Goal: Information Seeking & Learning: Learn about a topic

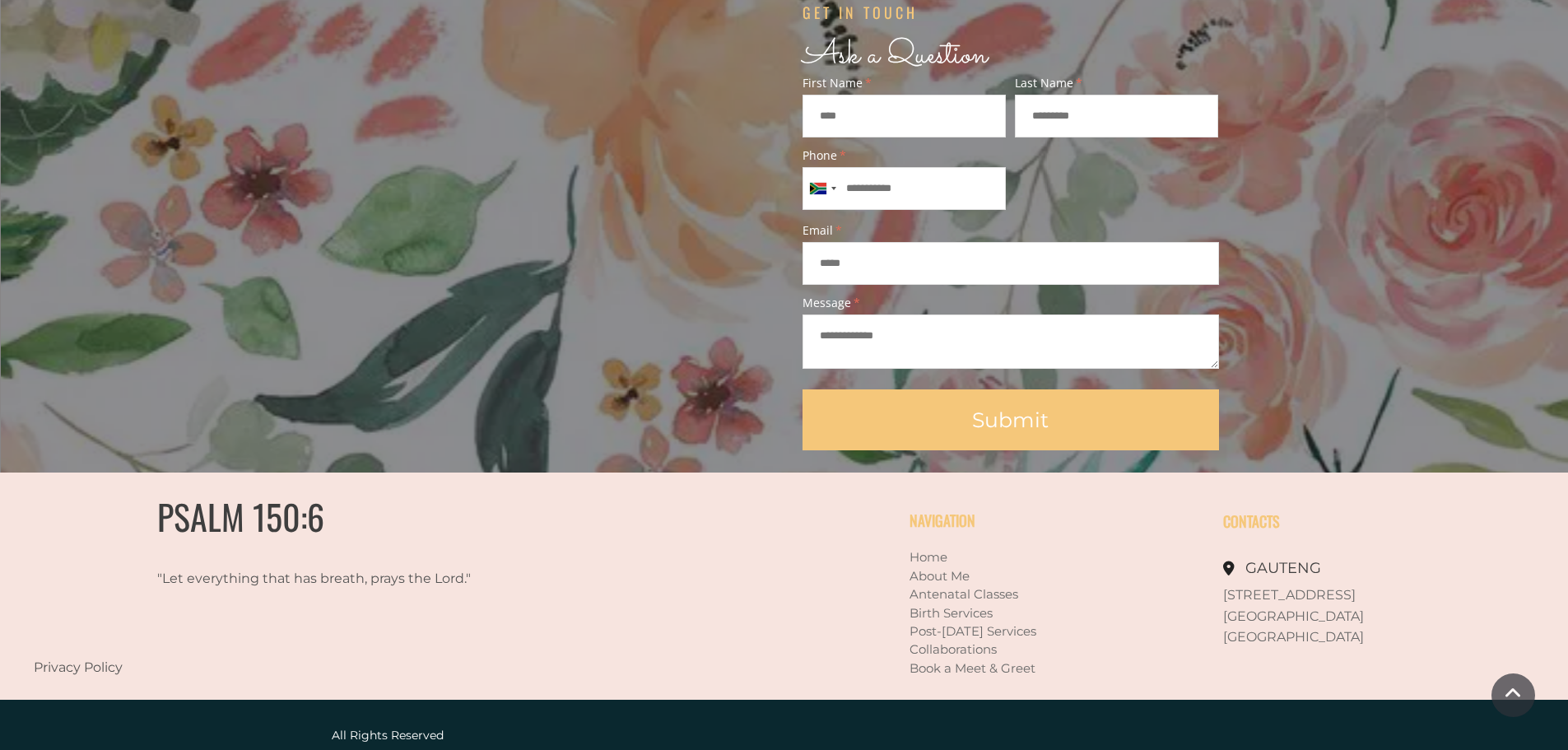
scroll to position [1438, 0]
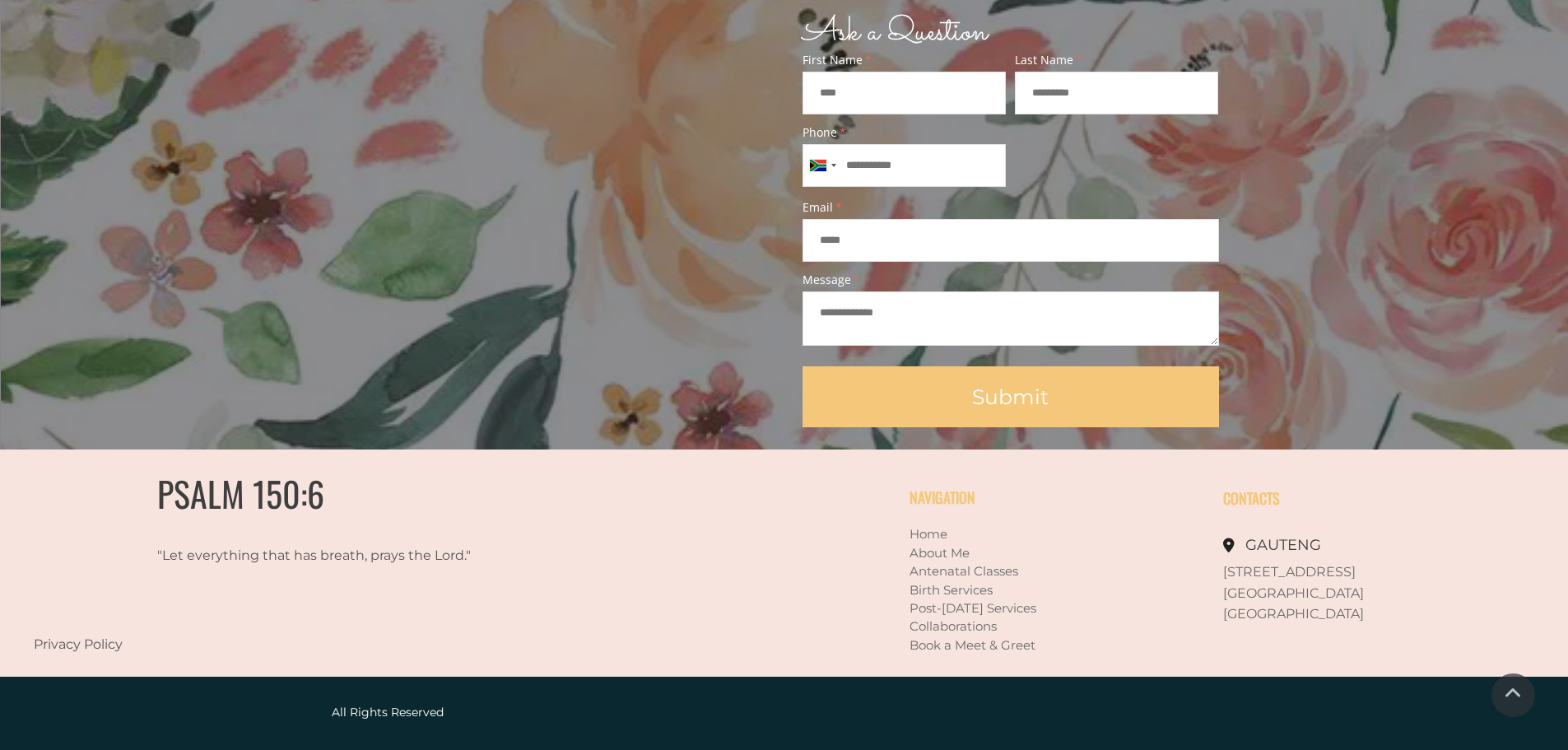
click at [923, 551] on link "About Me" at bounding box center [939, 553] width 60 height 16
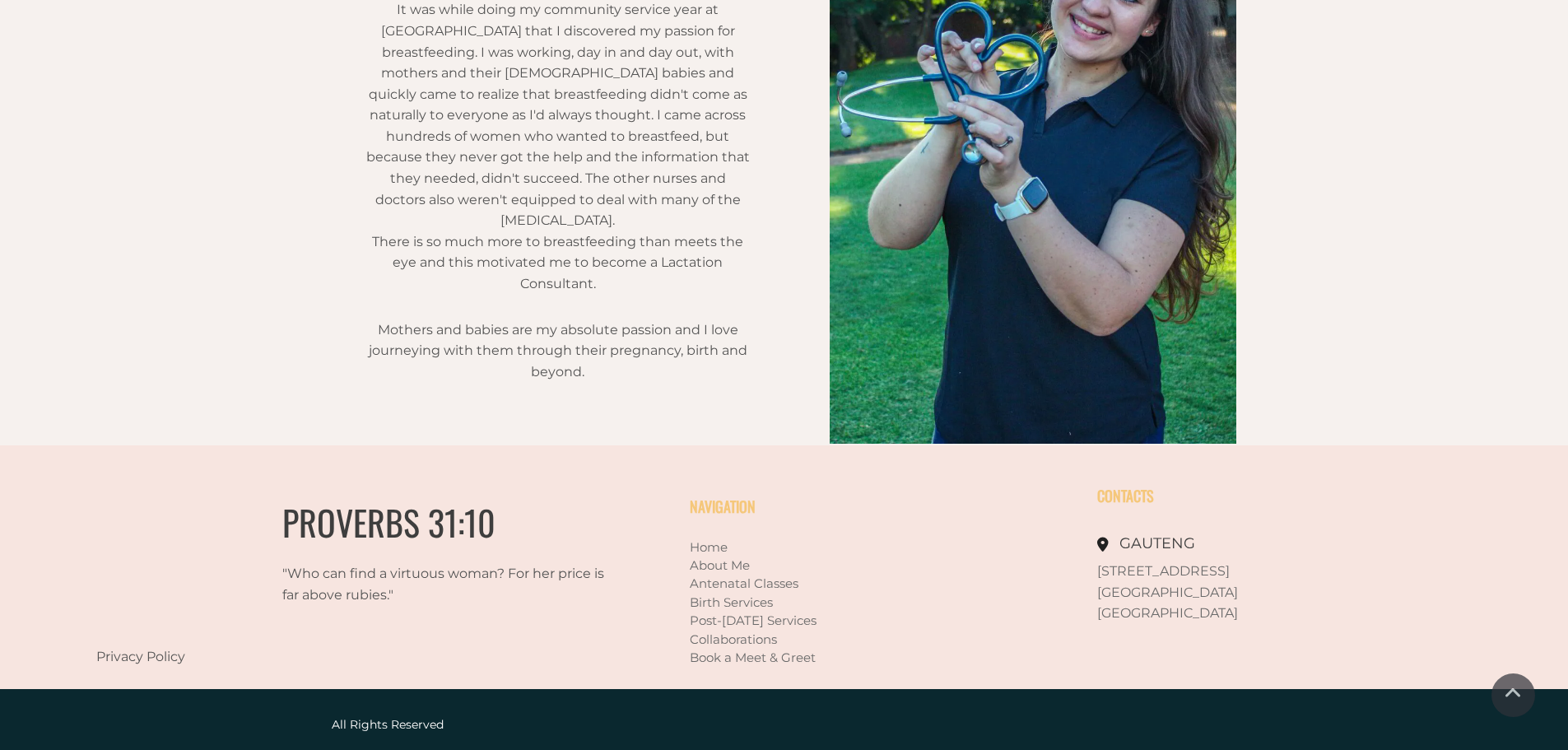
scroll to position [1187, 0]
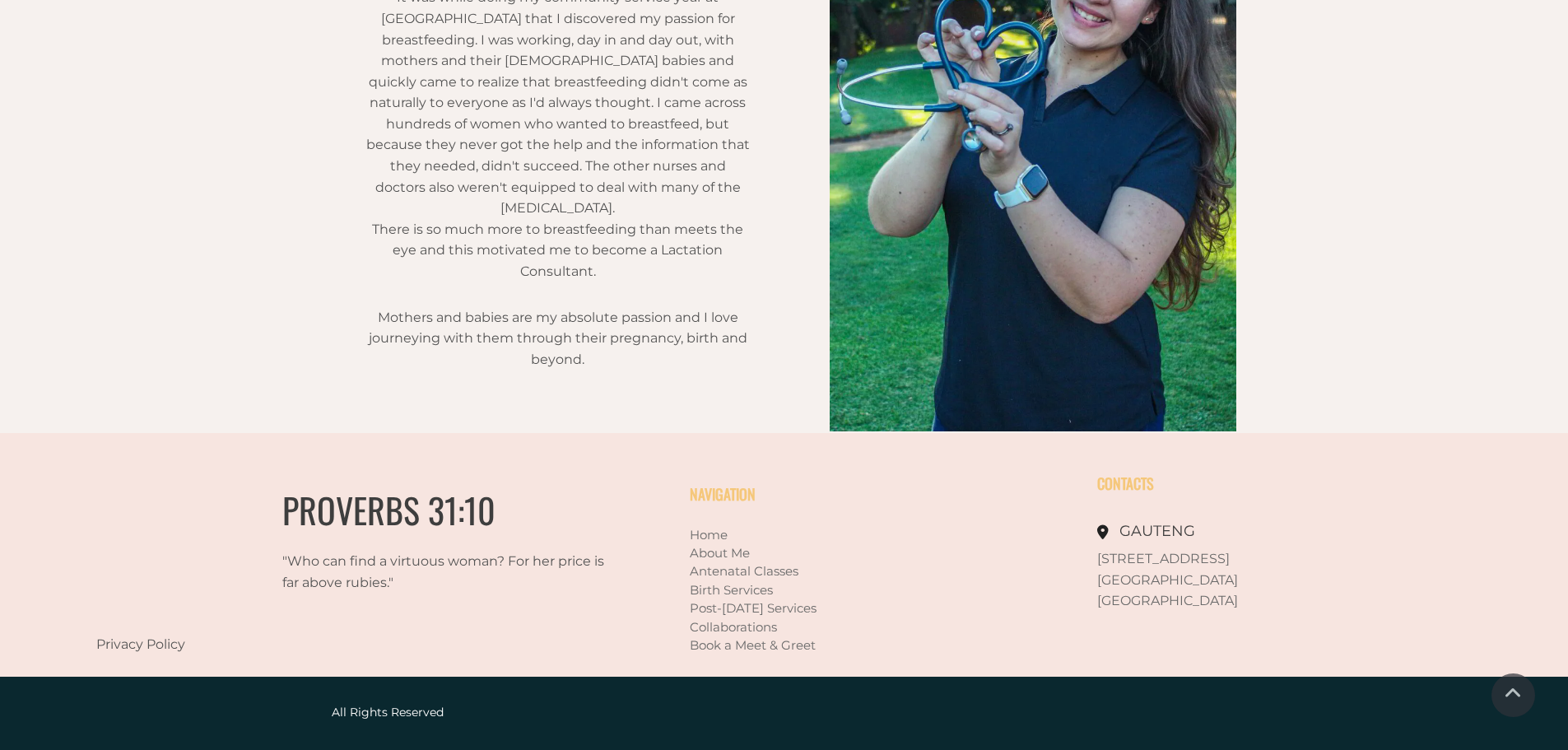
click at [734, 592] on link "Birth Services" at bounding box center [731, 590] width 83 height 16
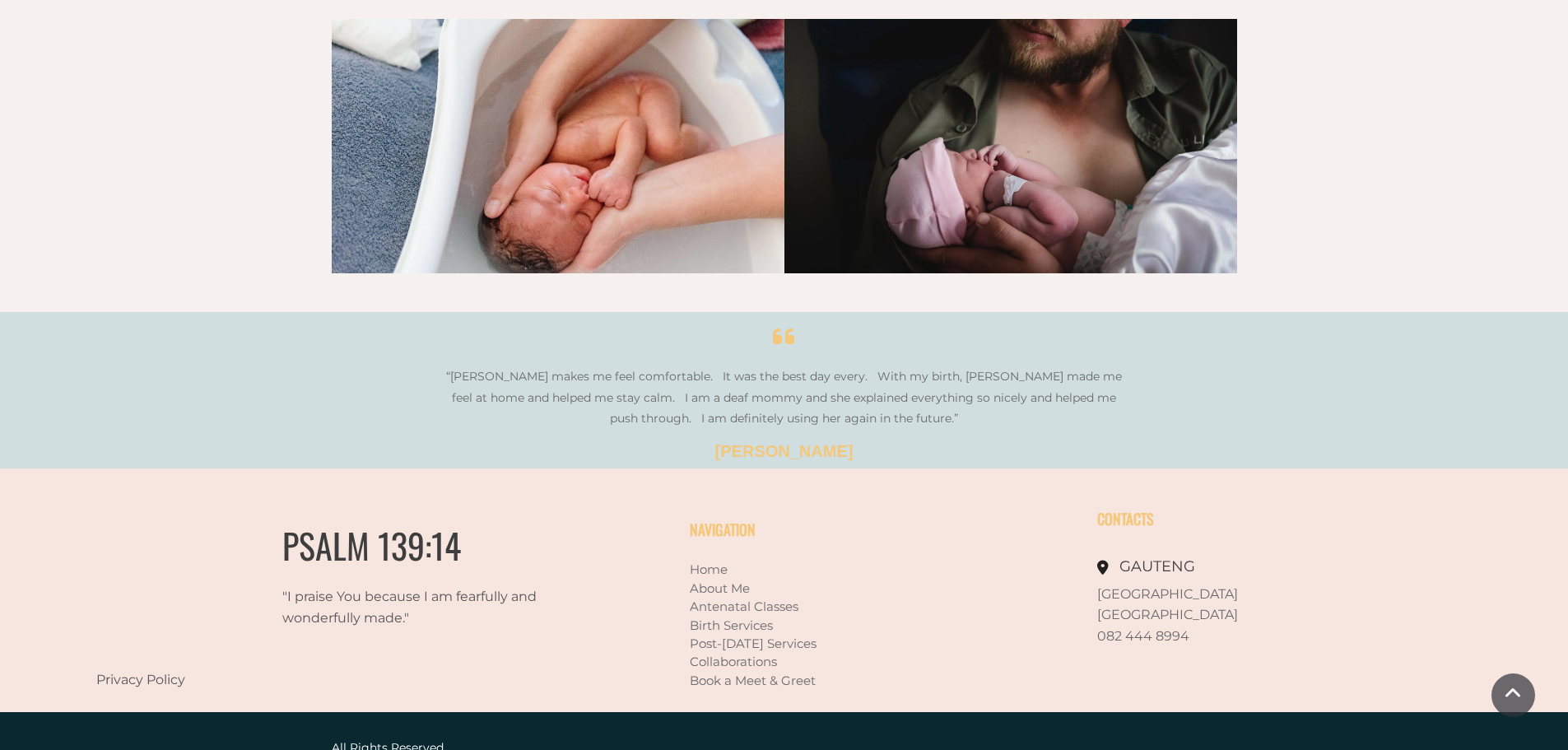
scroll to position [2836, 0]
click at [739, 597] on link "Antenatal Classes" at bounding box center [744, 605] width 109 height 16
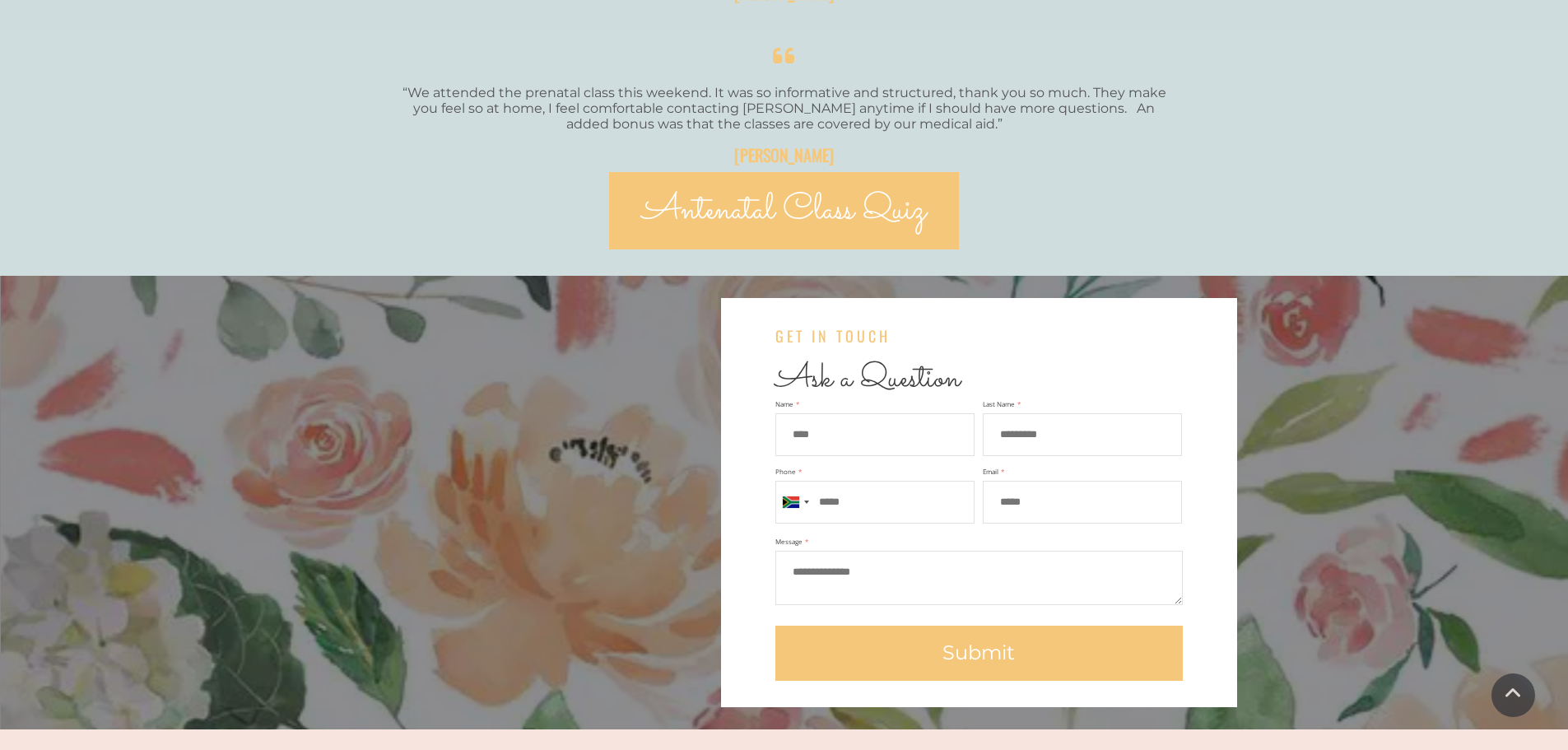
scroll to position [3457, 0]
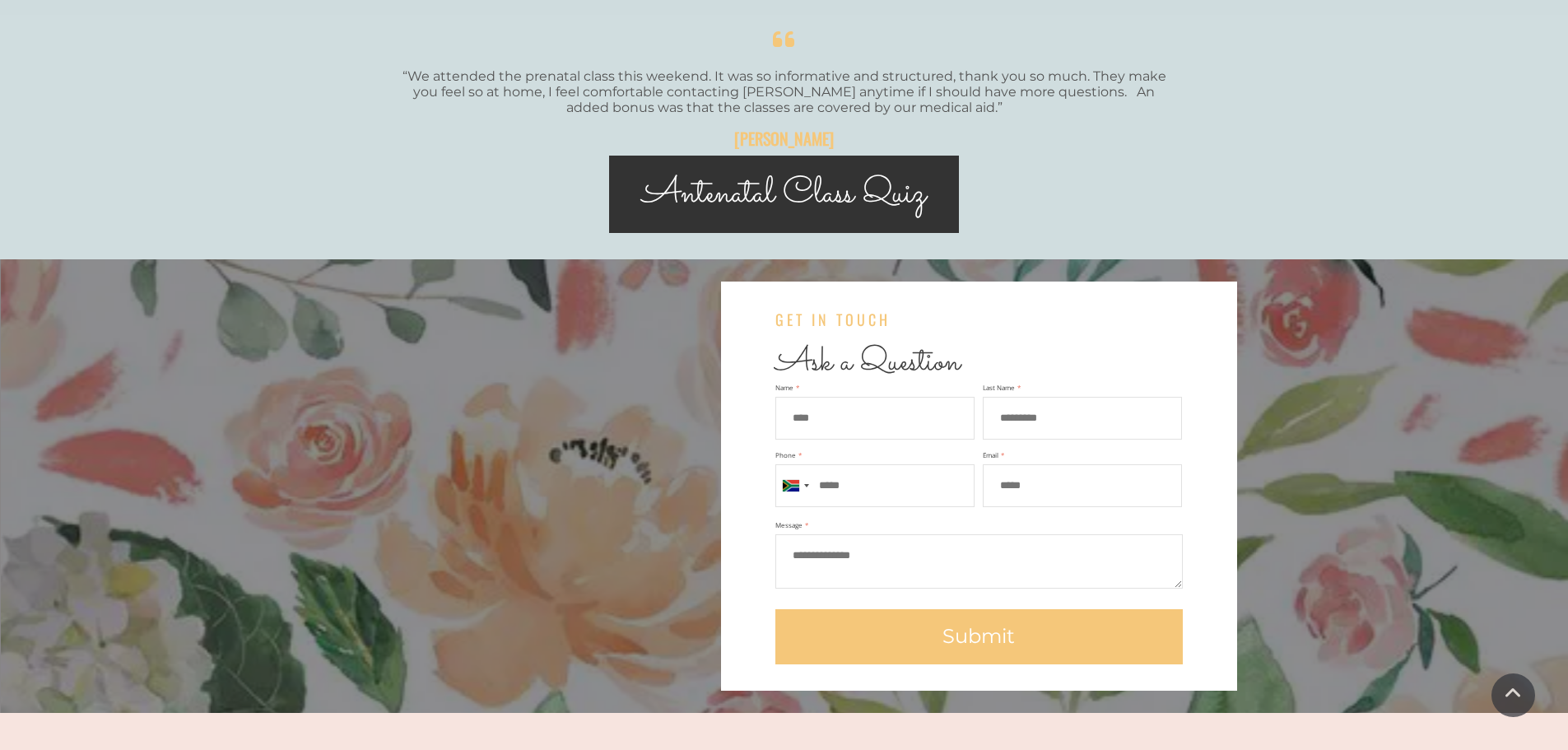
click at [793, 206] on span "Antenatal Class Quiz" at bounding box center [784, 194] width 284 height 54
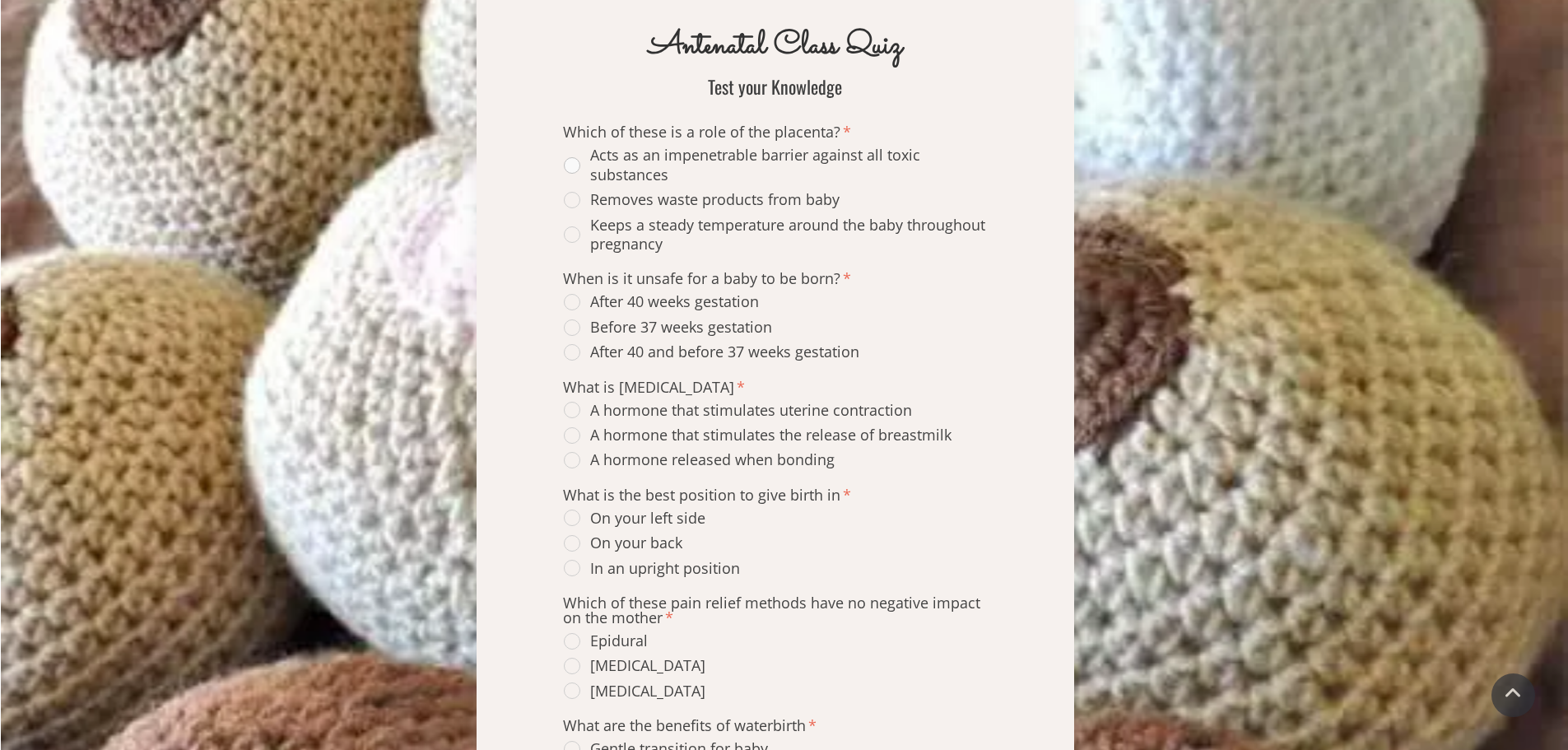
scroll to position [494, 0]
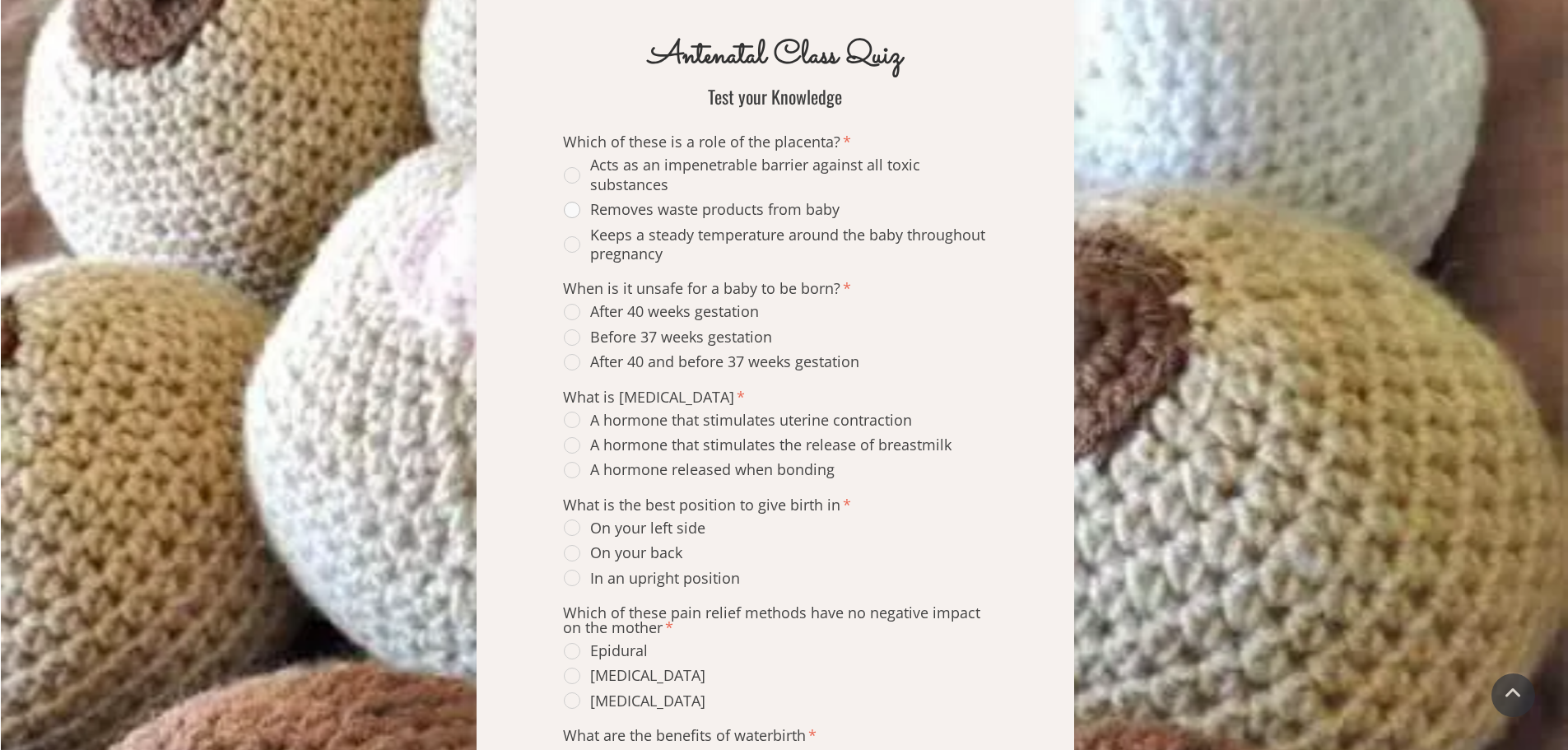
click at [574, 209] on div "Removes waste products from baby" at bounding box center [701, 209] width 276 height 19
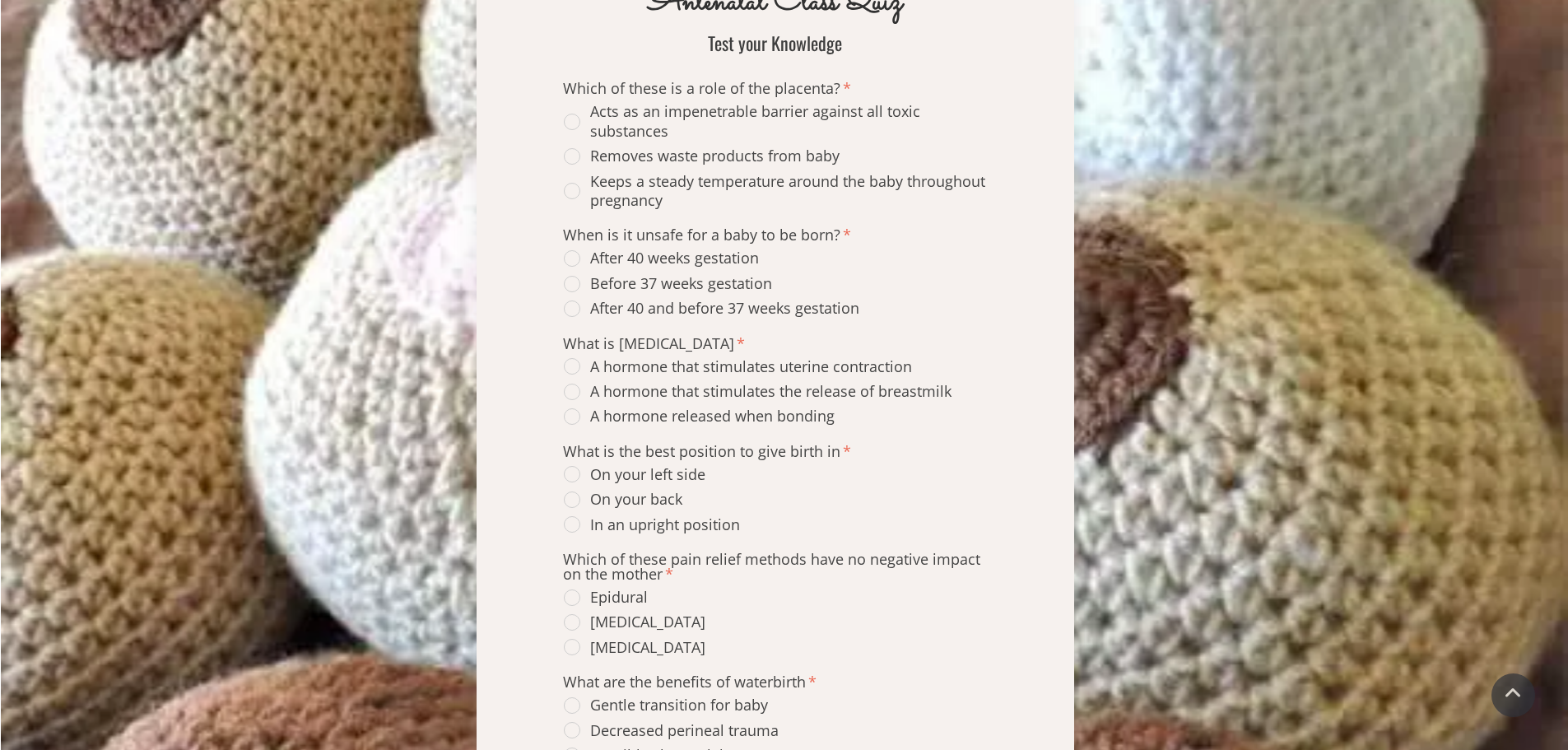
scroll to position [576, 0]
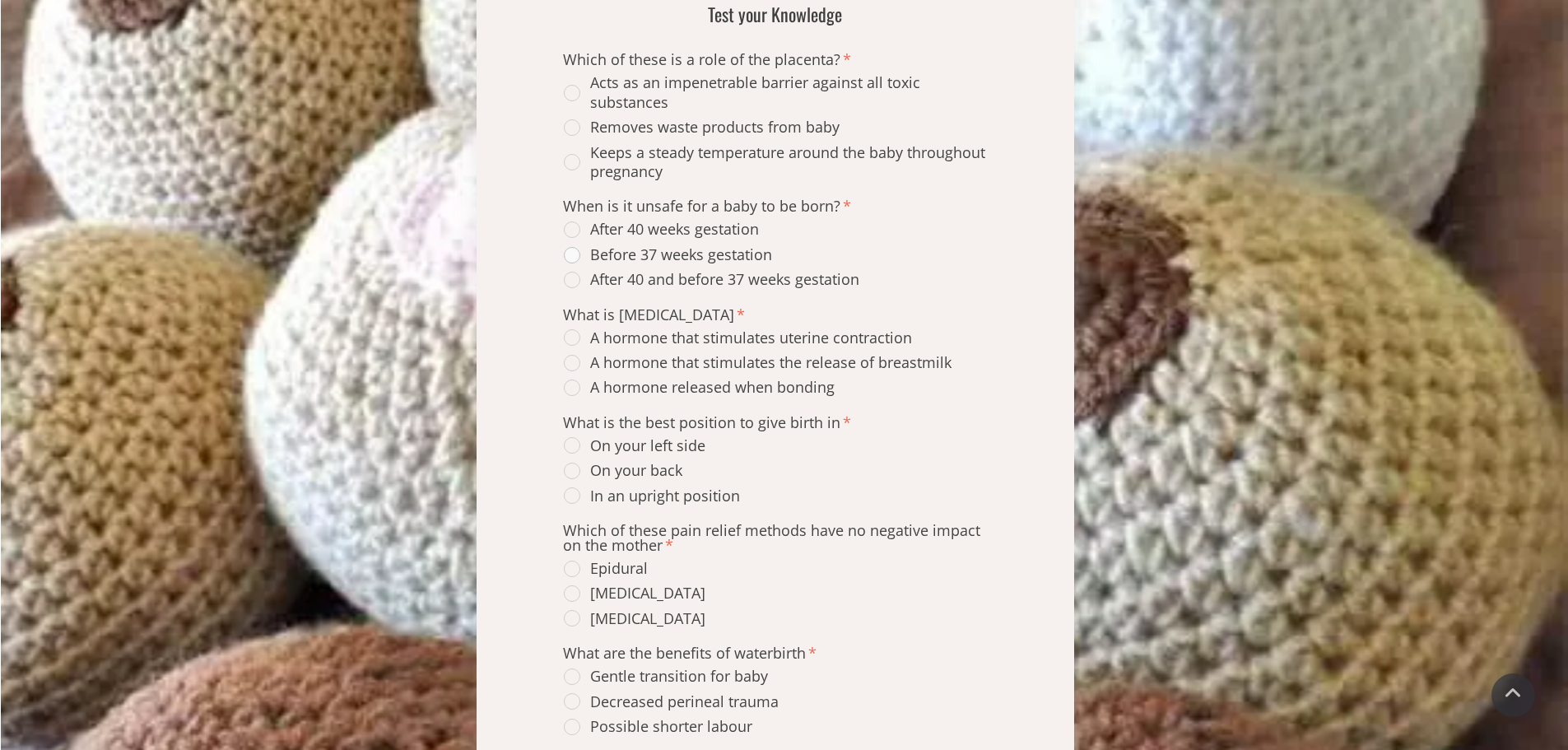
click at [579, 256] on span "Before 37 weeks gestation" at bounding box center [667, 254] width 208 height 19
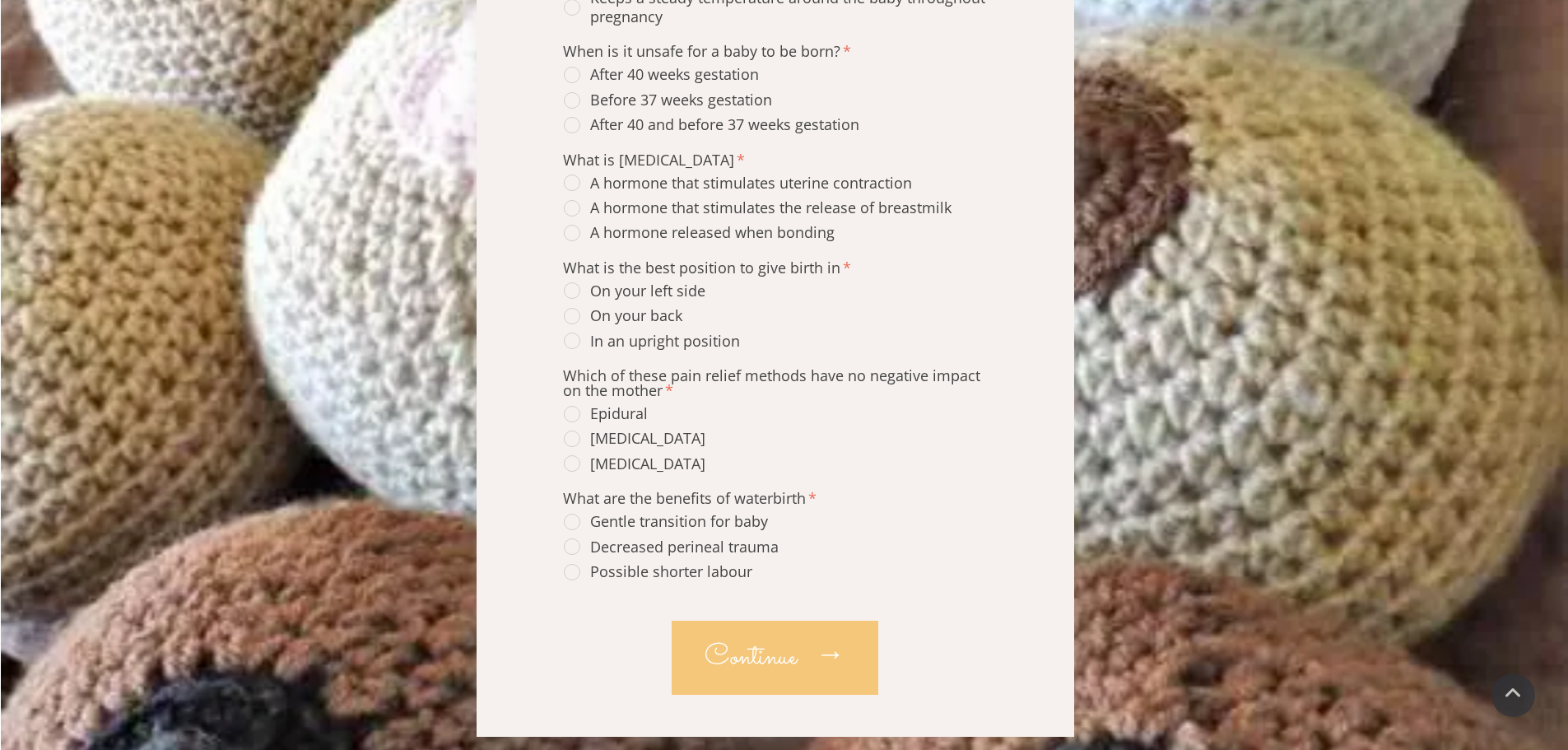
scroll to position [741, 0]
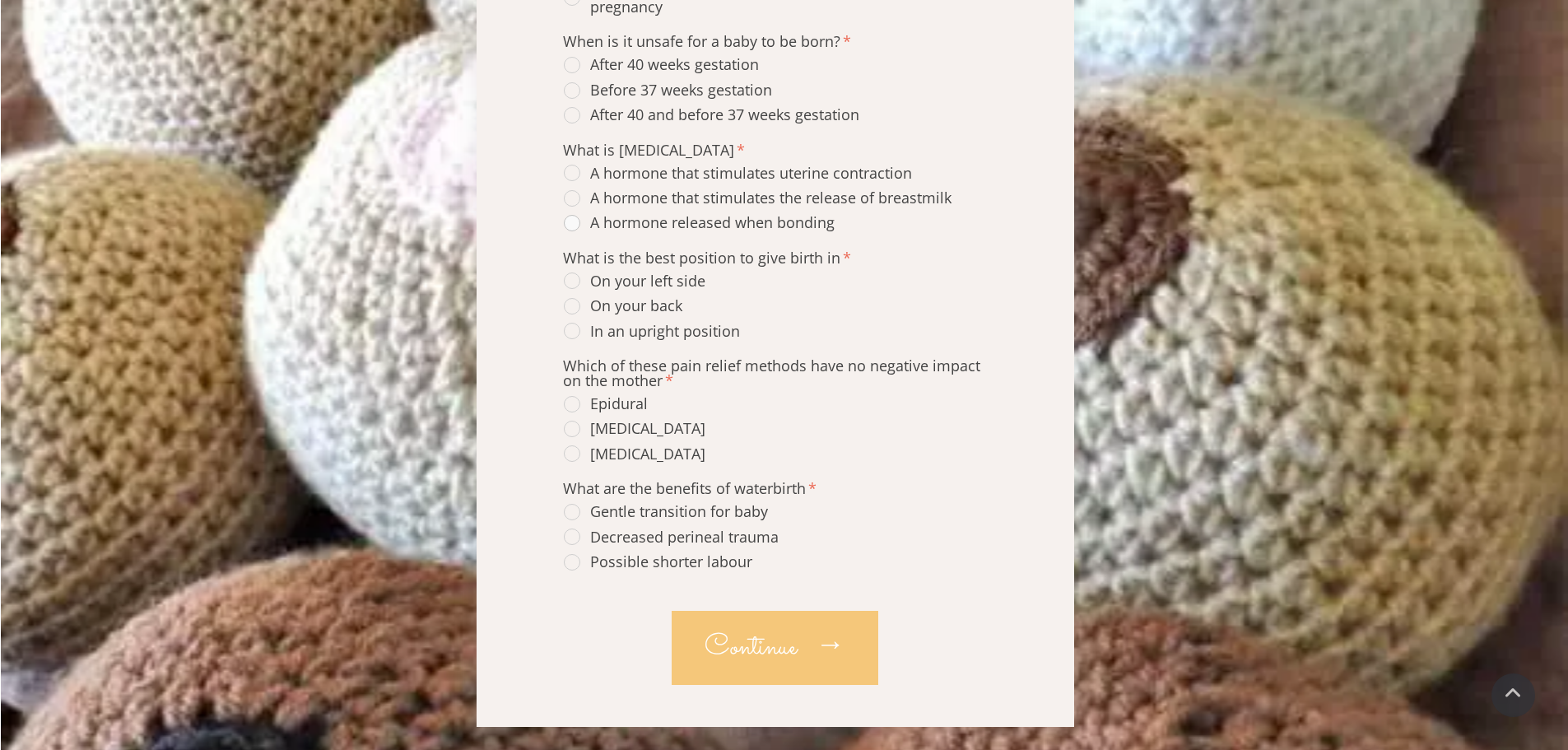
click at [578, 224] on div "A hormone released when bonding" at bounding box center [698, 222] width 270 height 19
click at [575, 335] on span "In an upright position" at bounding box center [651, 331] width 176 height 19
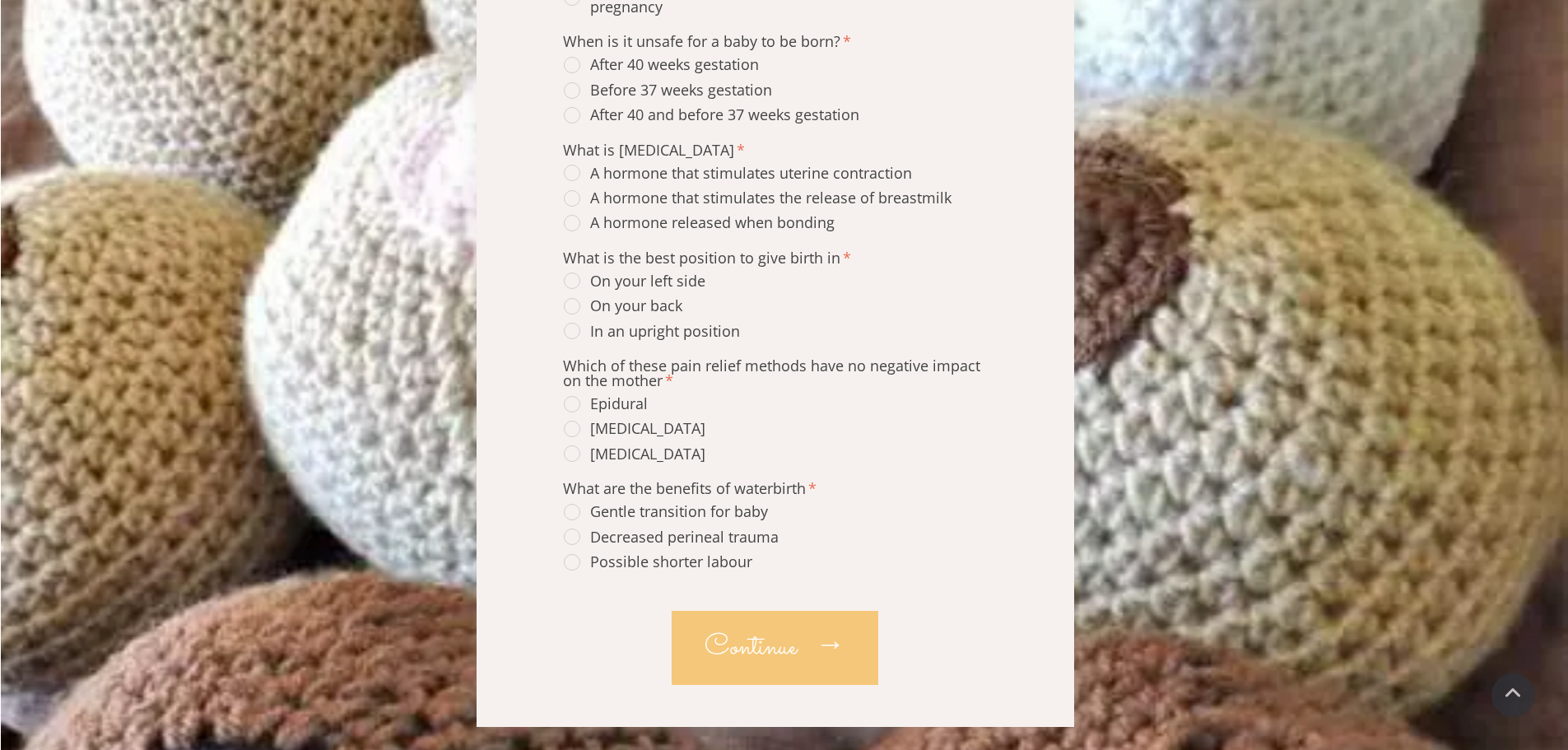
scroll to position [823, 0]
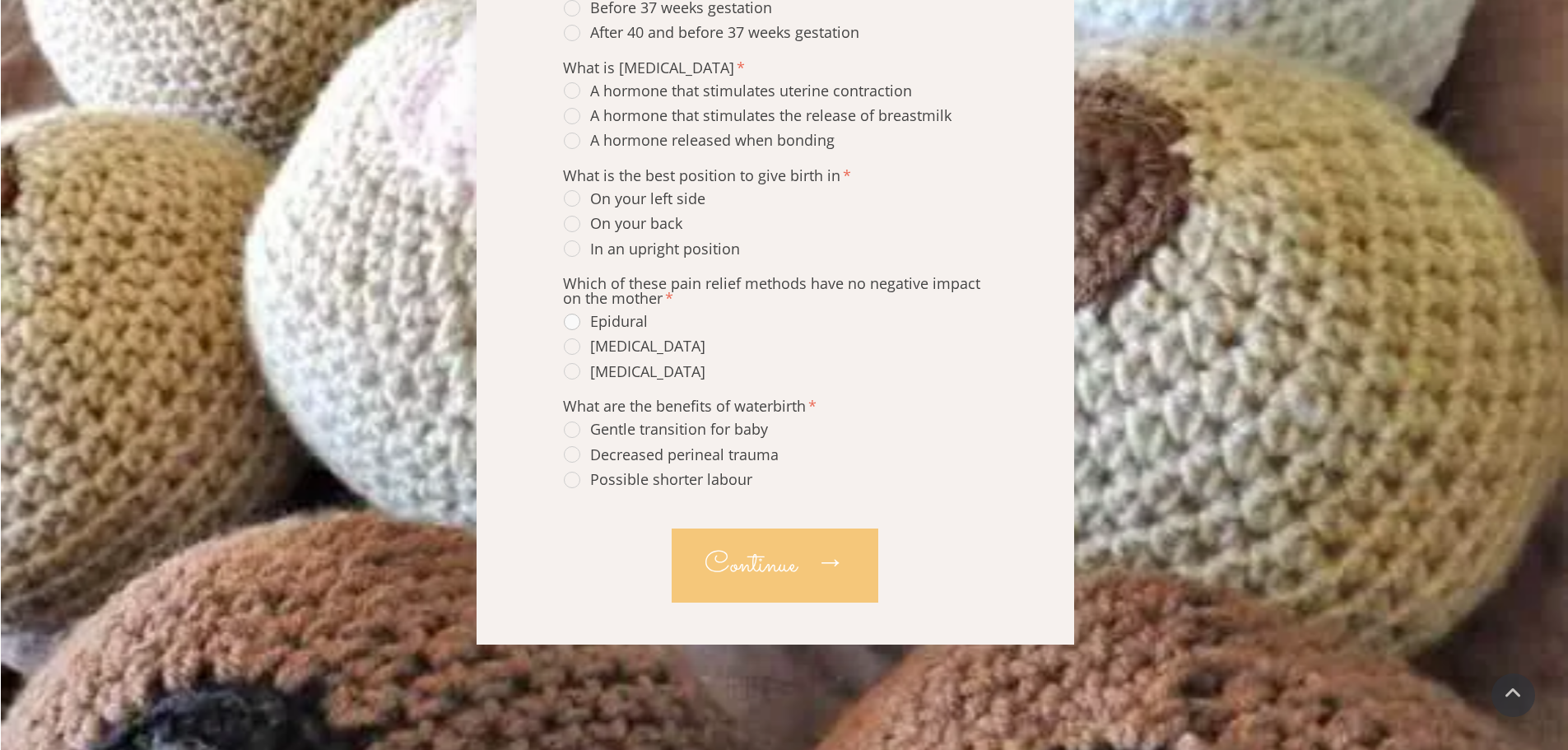
click at [574, 323] on span "Epidural" at bounding box center [606, 321] width 84 height 19
click at [575, 429] on div "Gentle transition for baby" at bounding box center [666, 429] width 204 height 19
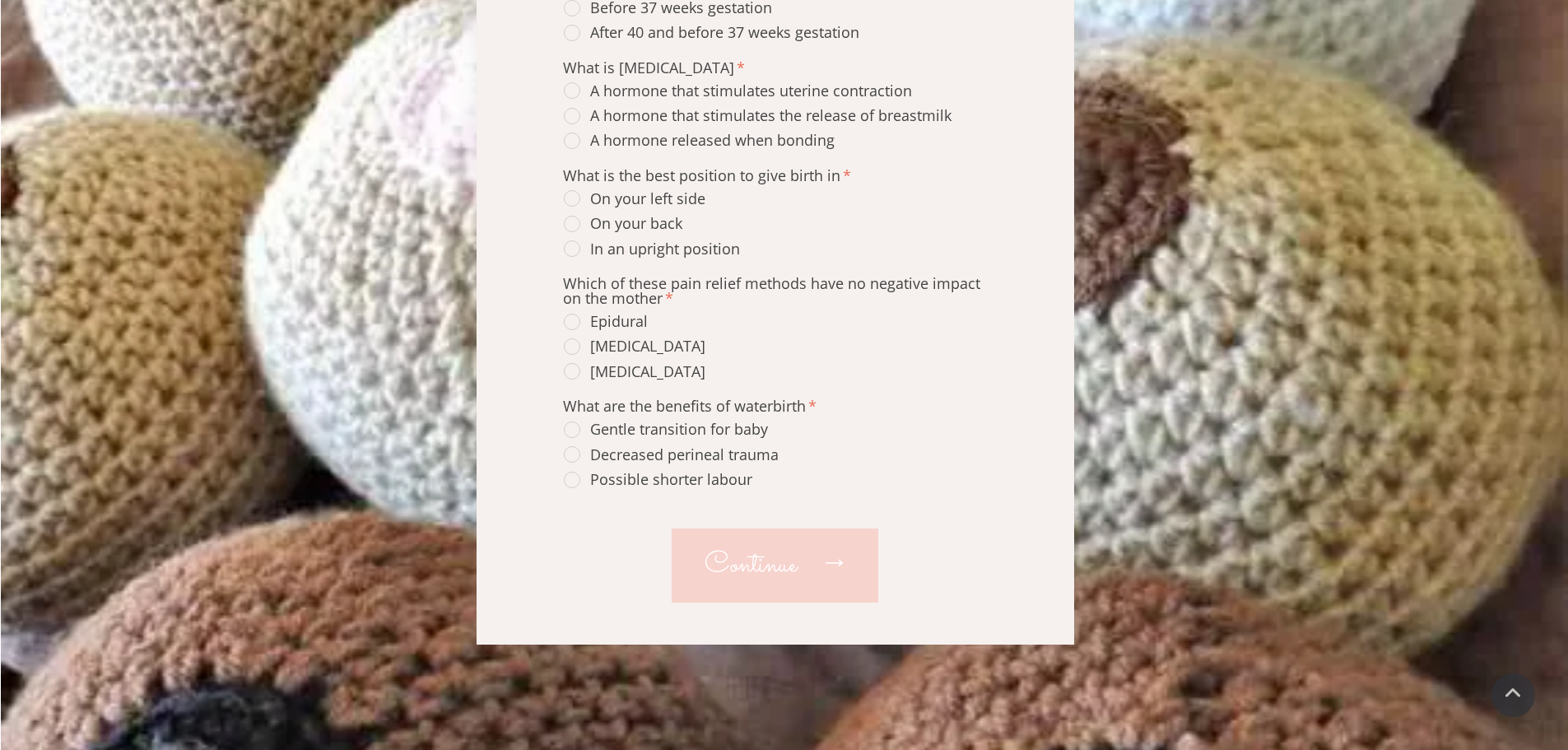
click at [747, 573] on span "Continue" at bounding box center [750, 565] width 92 height 43
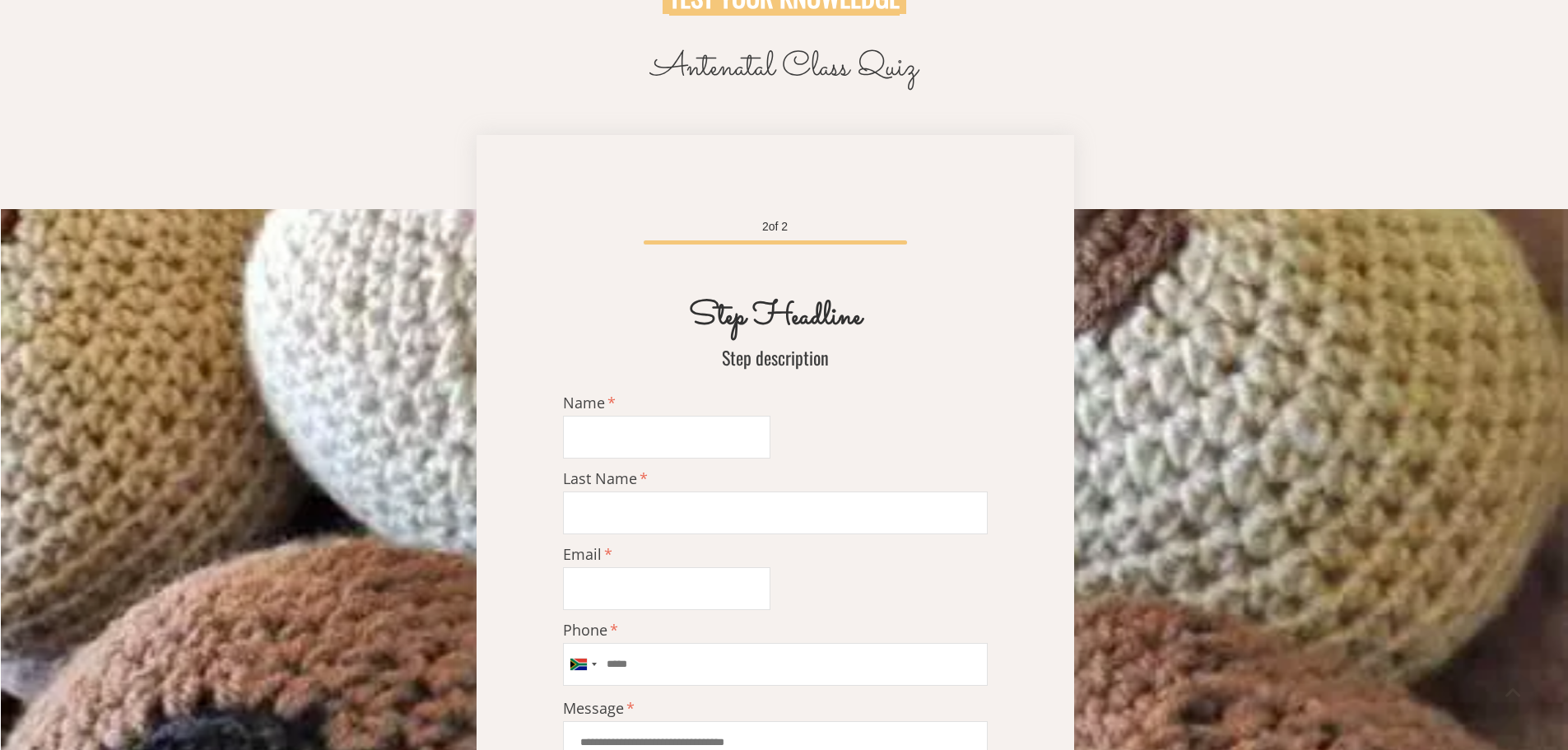
scroll to position [83, 0]
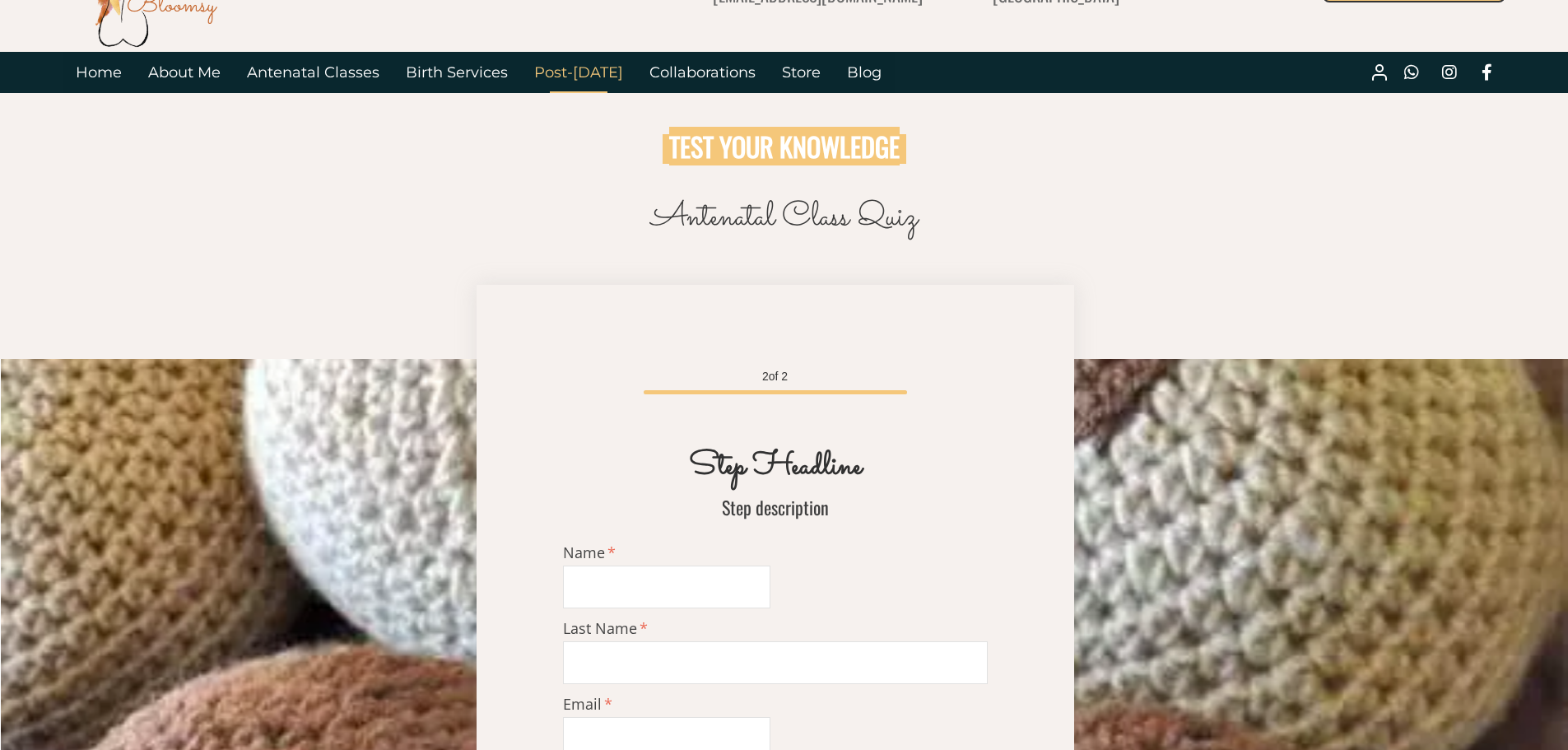
click at [584, 67] on link "Post-[DATE]" at bounding box center [578, 72] width 115 height 41
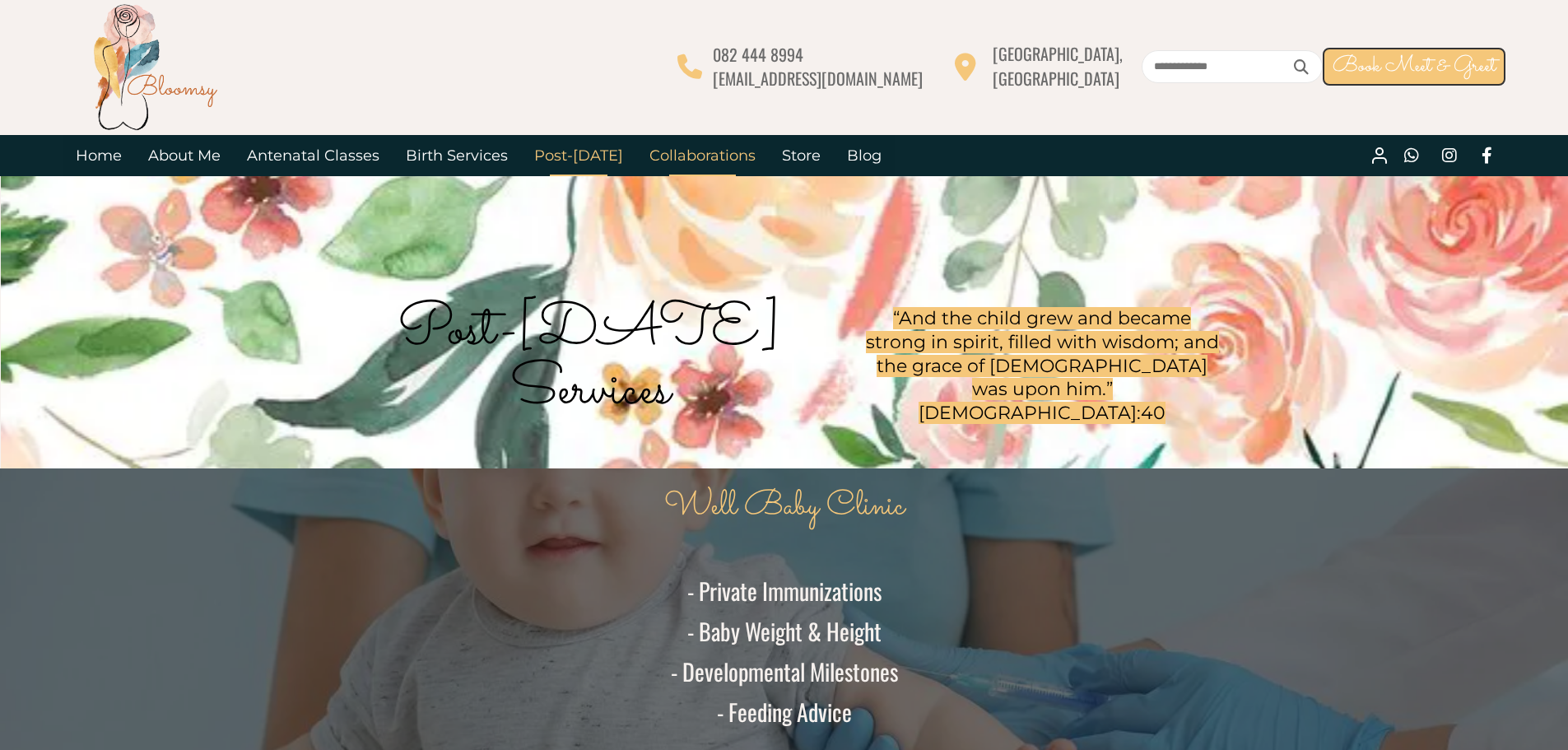
click at [674, 156] on link "Collaborations" at bounding box center [702, 155] width 132 height 41
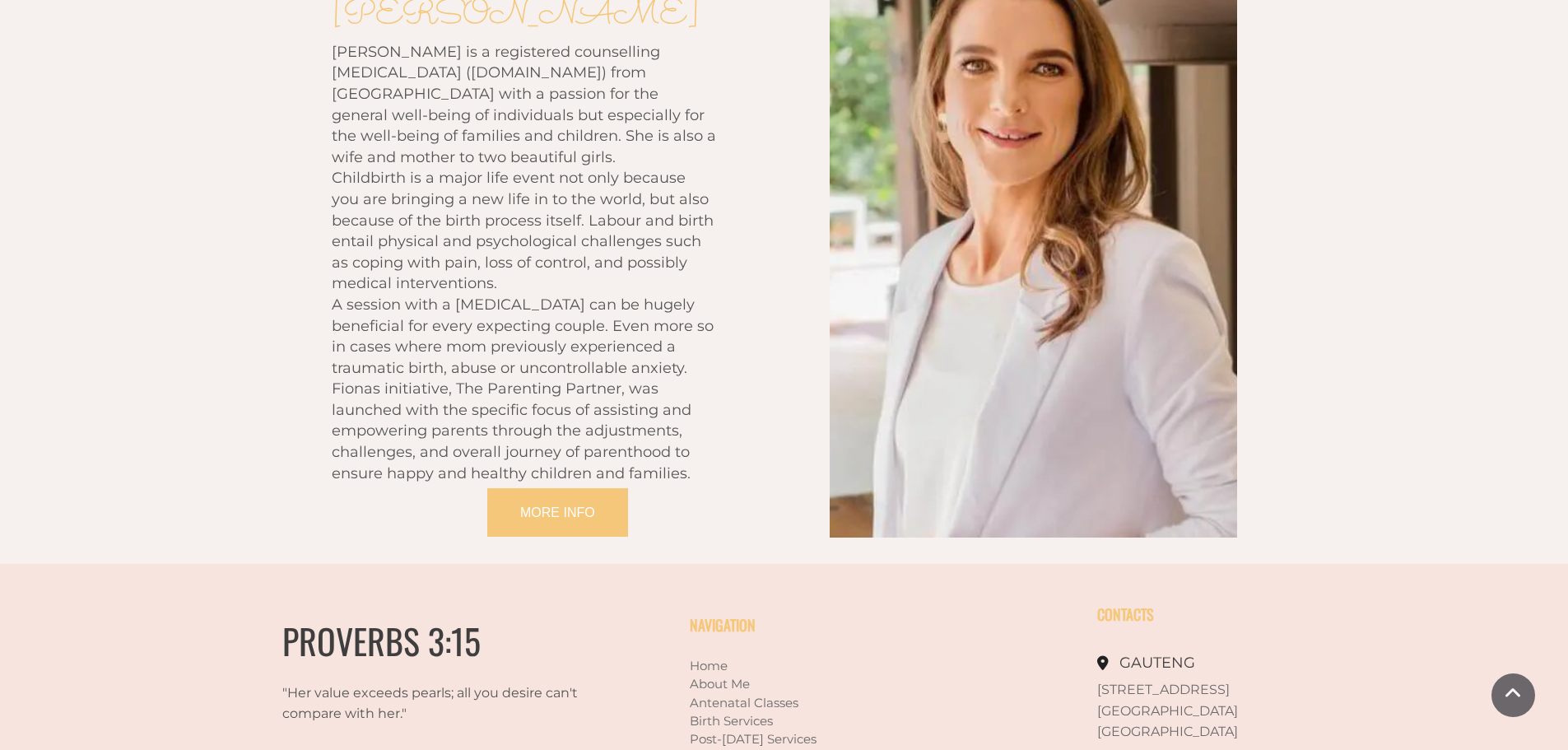
scroll to position [3527, 0]
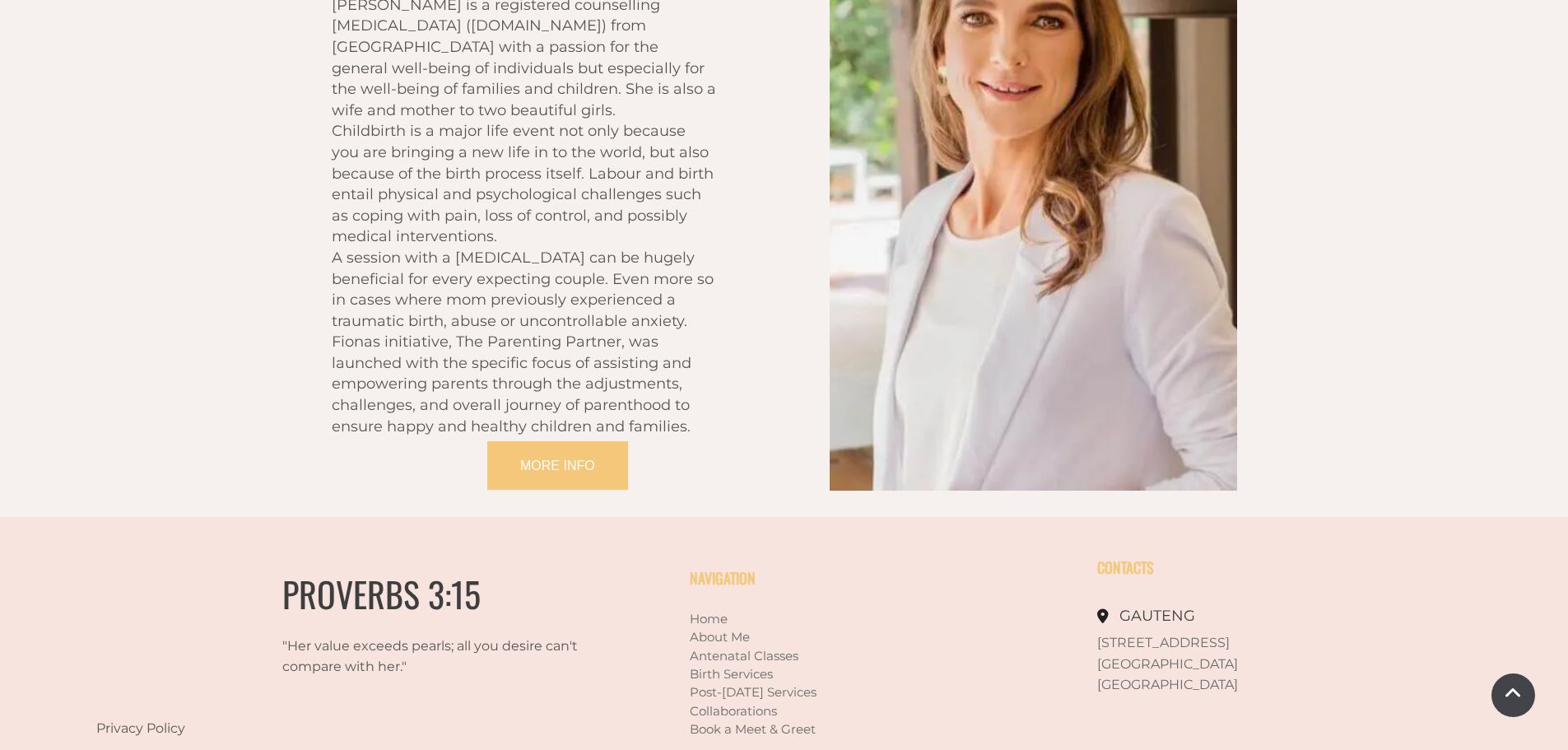
click at [1512, 699] on link at bounding box center [1513, 695] width 44 height 44
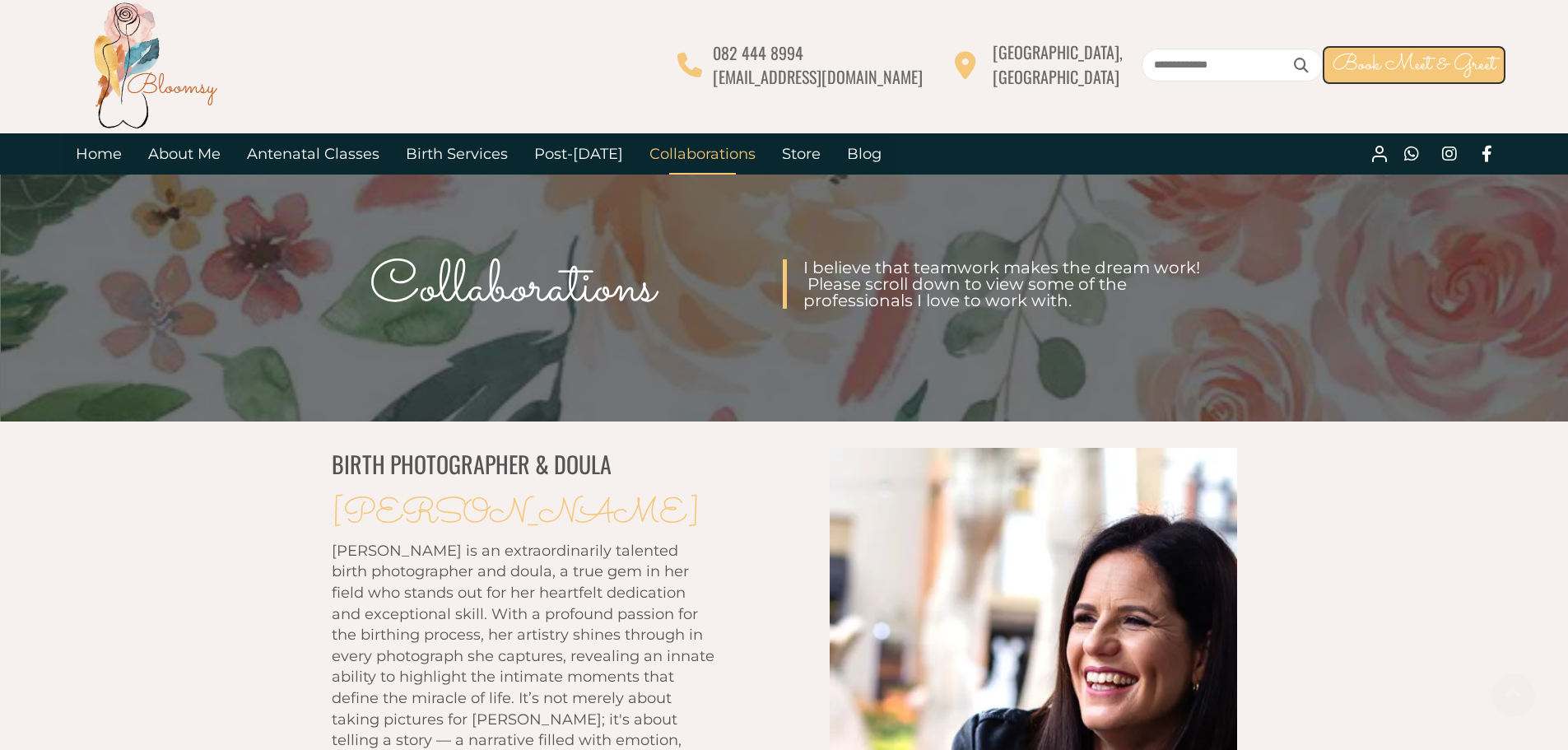
scroll to position [0, 0]
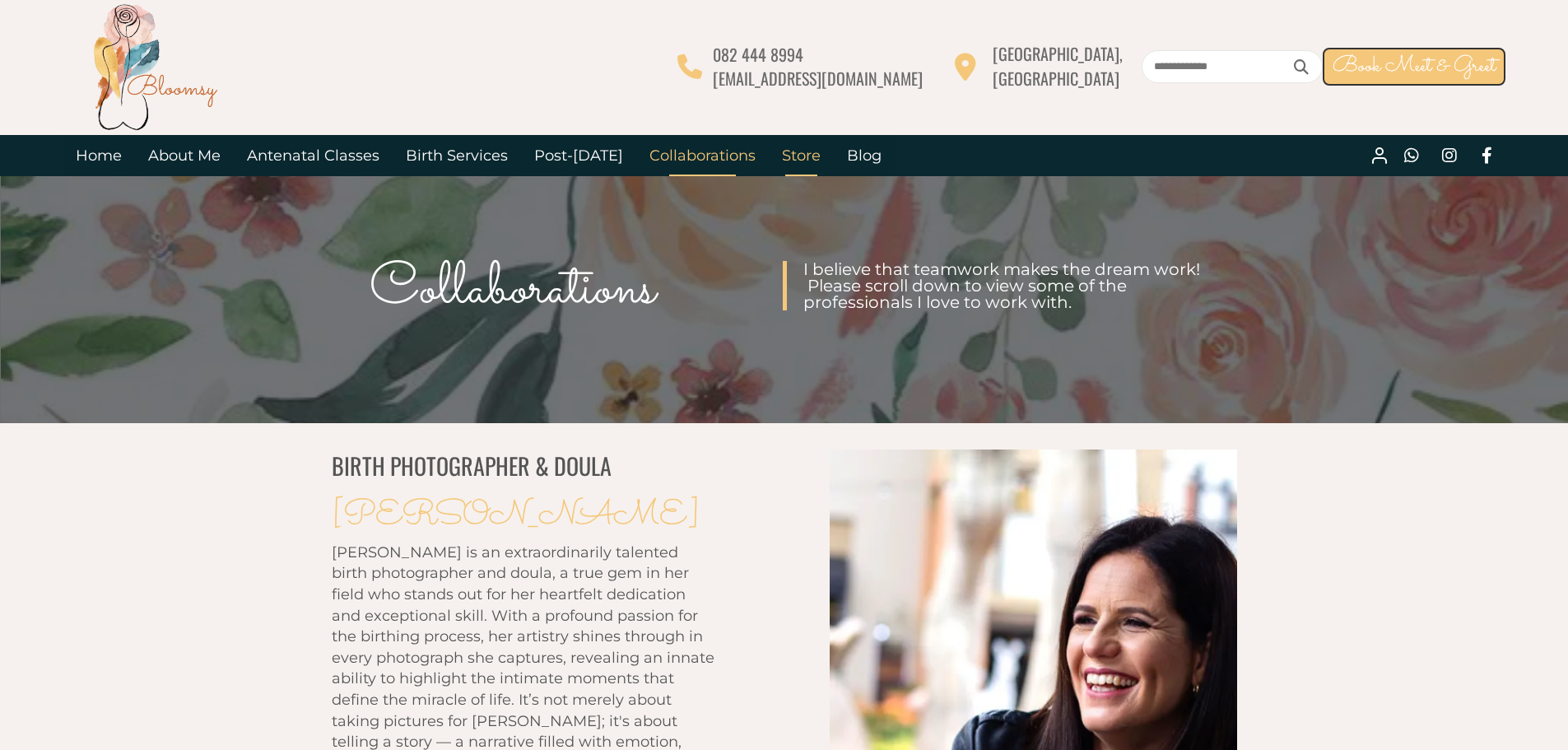
click at [788, 153] on link "Store" at bounding box center [800, 155] width 65 height 41
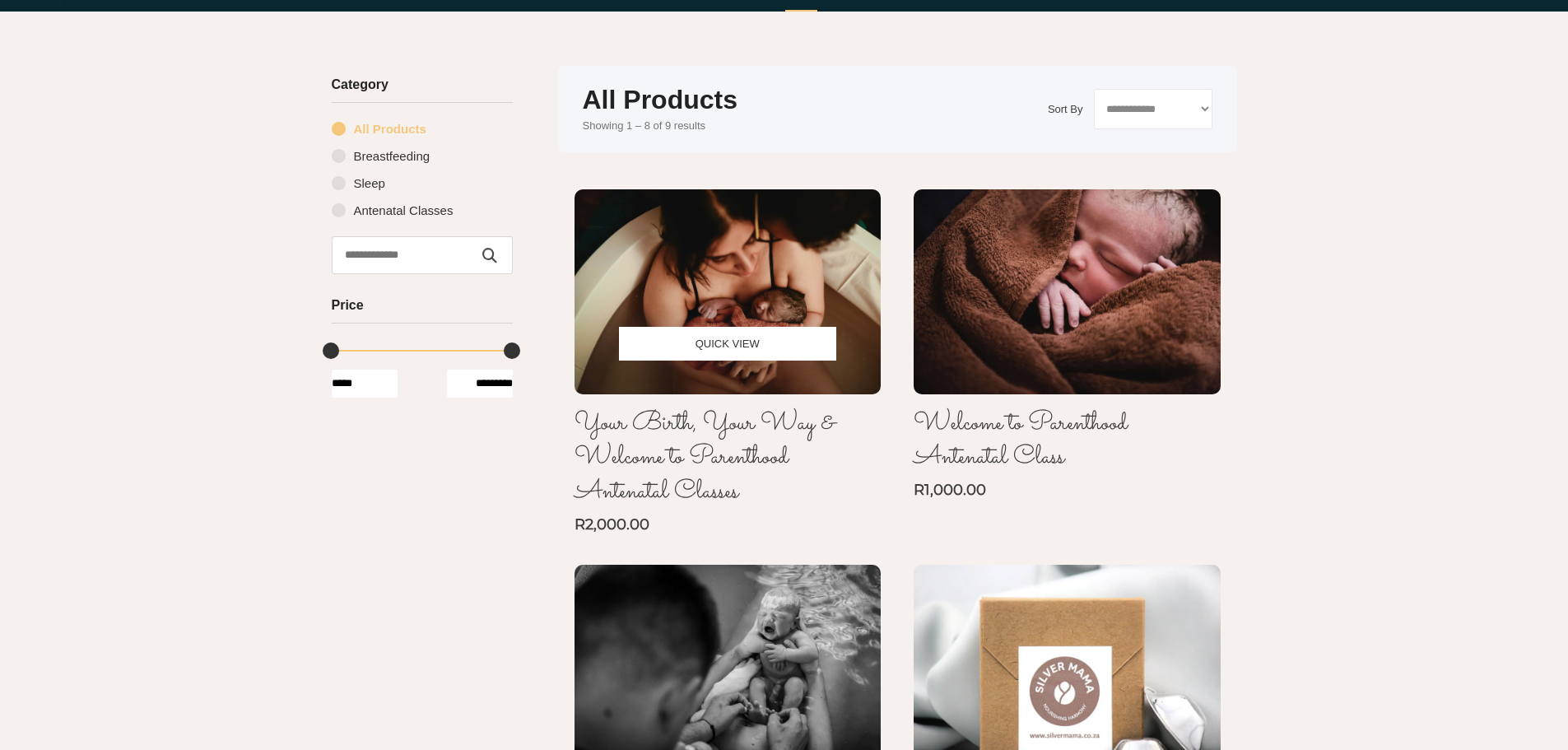
scroll to position [247, 0]
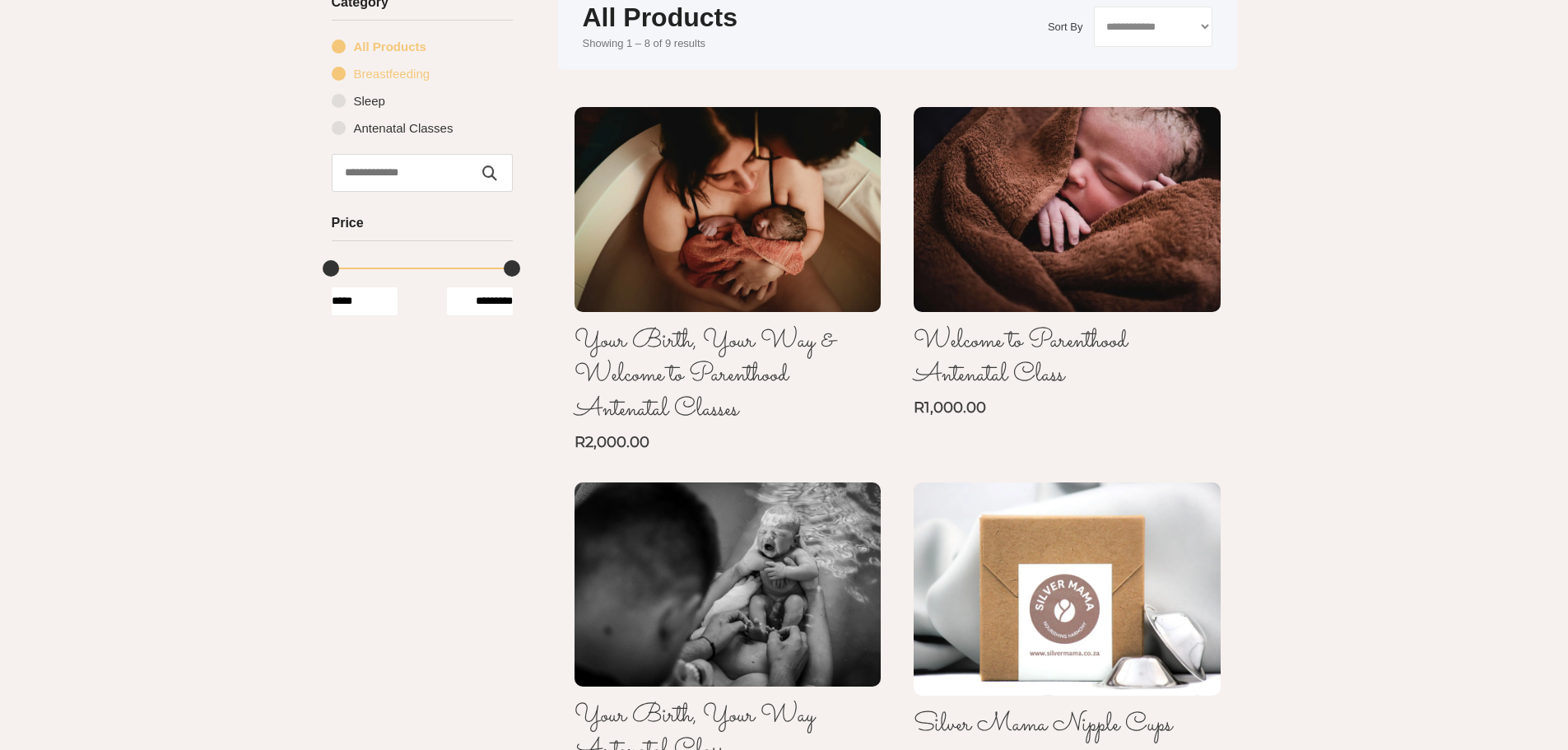
click at [338, 72] on link "Breastfeeding" at bounding box center [422, 73] width 181 height 27
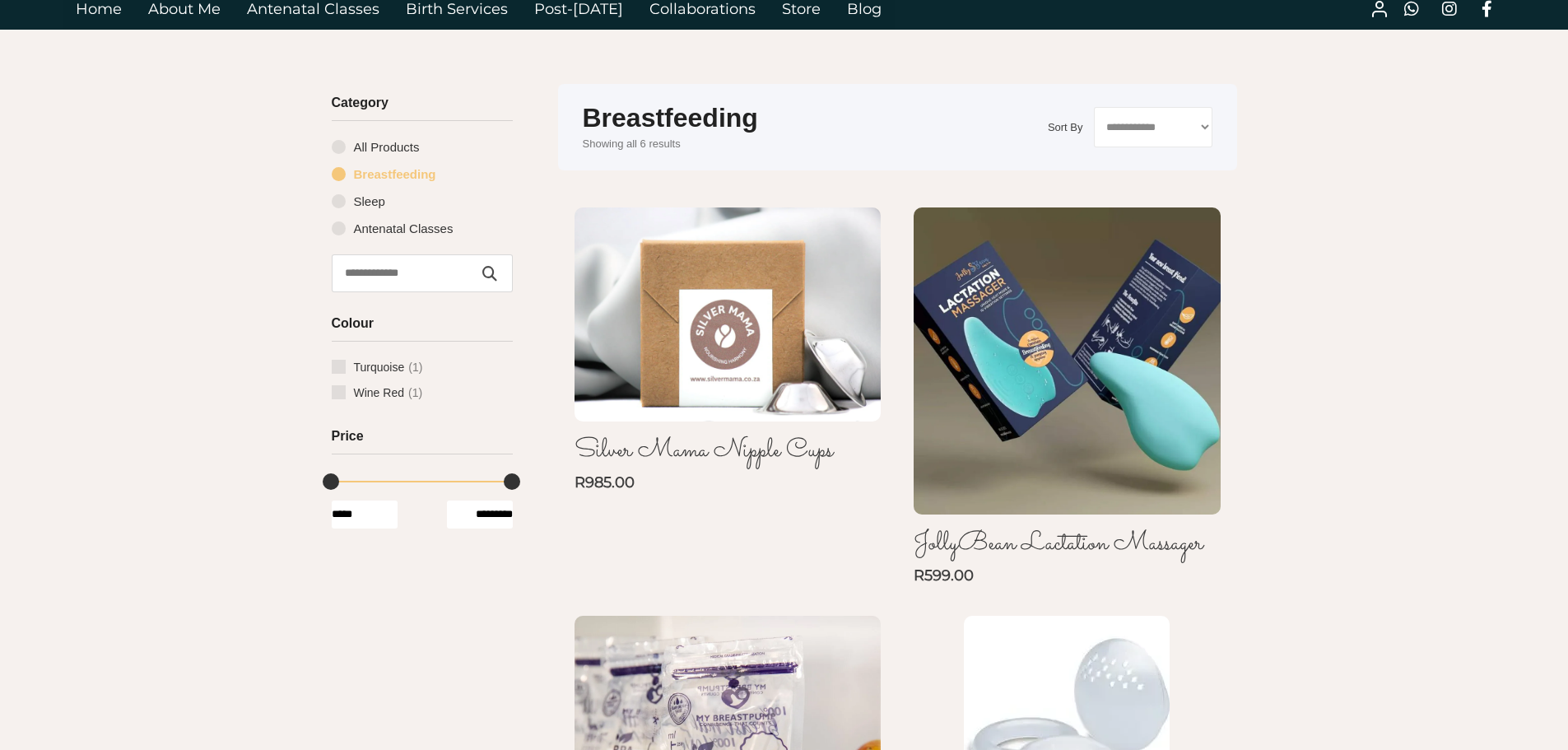
scroll to position [64, 0]
